Goal: Use online tool/utility: Utilize a website feature to perform a specific function

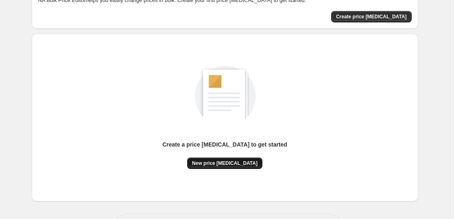
scroll to position [55, 0]
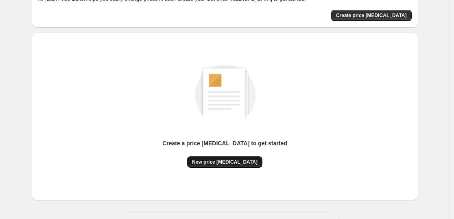
click at [223, 164] on span "New price [MEDICAL_DATA]" at bounding box center [225, 162] width 66 height 7
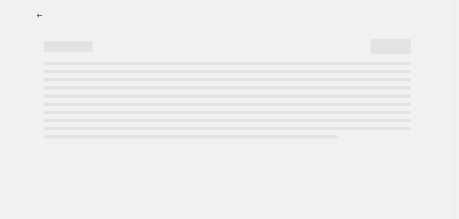
select select "percentage"
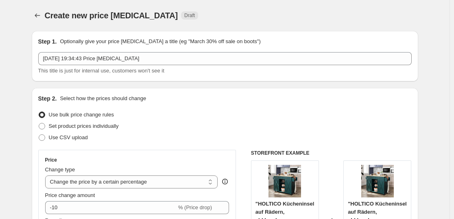
scroll to position [109, 0]
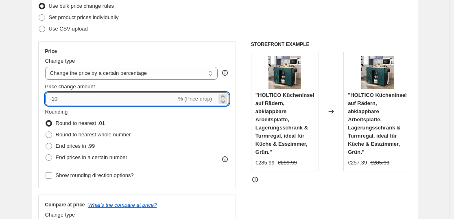
click at [115, 102] on input "-10" at bounding box center [111, 98] width 132 height 13
type input "-1"
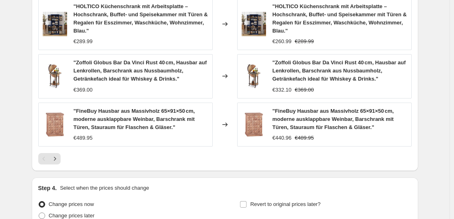
scroll to position [657, 0]
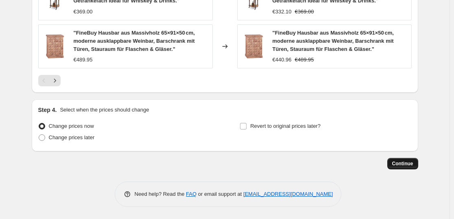
type input "-35"
click at [401, 162] on span "Continue" at bounding box center [403, 163] width 21 height 7
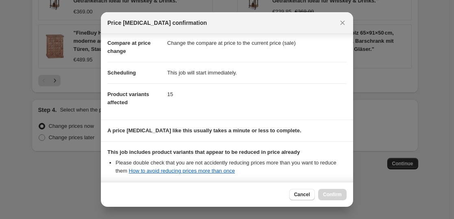
scroll to position [124, 0]
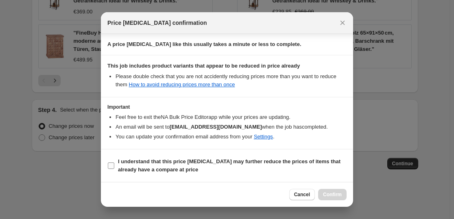
click at [178, 171] on span "I understand that this price [MEDICAL_DATA] may further reduce the prices of it…" at bounding box center [232, 166] width 229 height 16
click at [114, 169] on input "I understand that this price [MEDICAL_DATA] may further reduce the prices of it…" at bounding box center [111, 165] width 7 height 7
checkbox input "true"
click at [336, 191] on button "Confirm" at bounding box center [332, 194] width 29 height 11
click at [336, 191] on div "Cancel Confirm" at bounding box center [318, 194] width 57 height 11
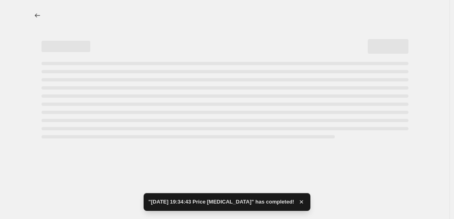
select select "percentage"
